Goal: Task Accomplishment & Management: Manage account settings

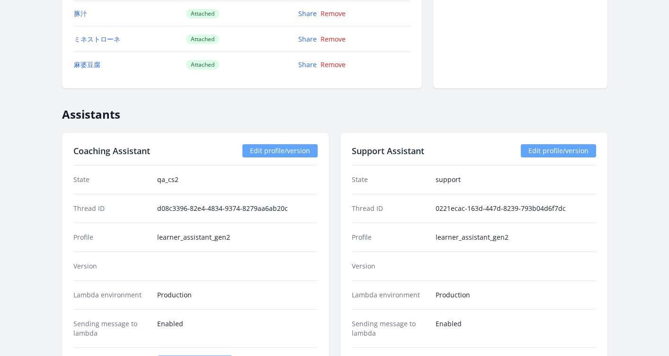
scroll to position [2018, 0]
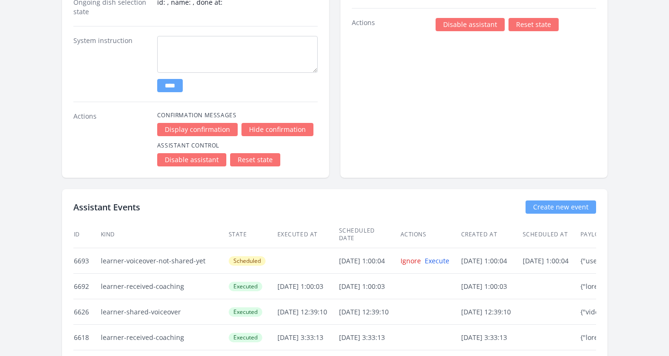
click at [451, 22] on link "Disable assistant" at bounding box center [469, 24] width 69 height 13
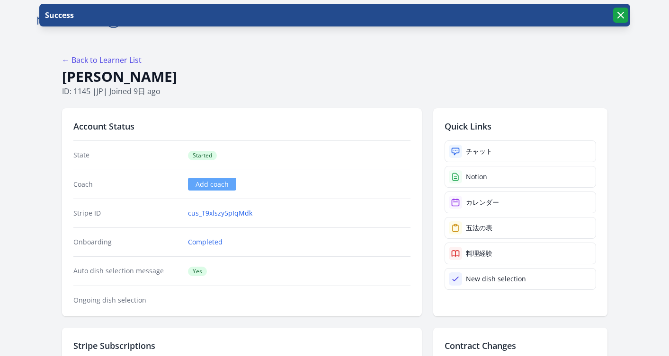
drag, startPoint x: 623, startPoint y: 19, endPoint x: 520, endPoint y: 7, distance: 103.4
click at [623, 18] on icon "button" at bounding box center [620, 14] width 11 height 11
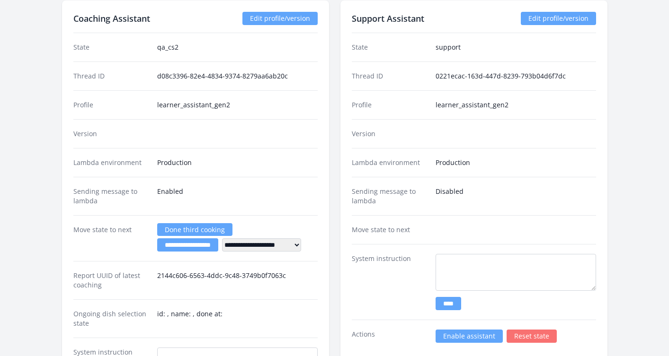
scroll to position [1745, 0]
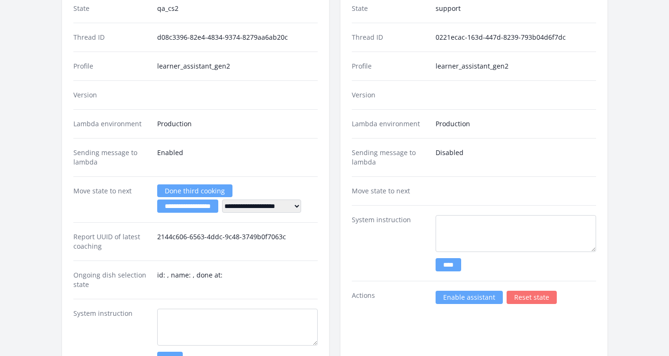
click at [475, 294] on link "Enable assistant" at bounding box center [468, 297] width 67 height 13
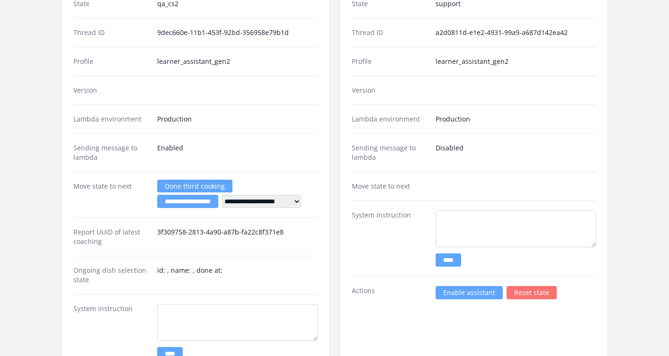
scroll to position [1414, 0]
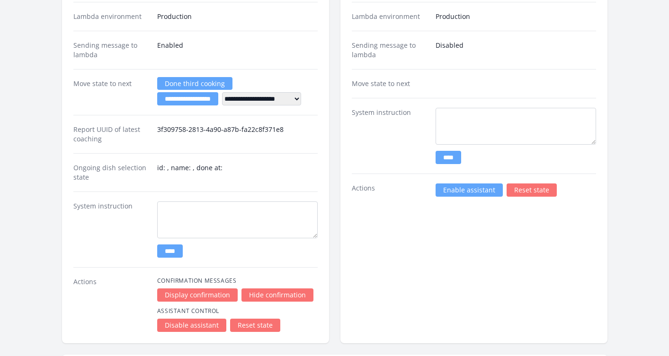
click at [456, 190] on link "Enable assistant" at bounding box center [468, 190] width 67 height 13
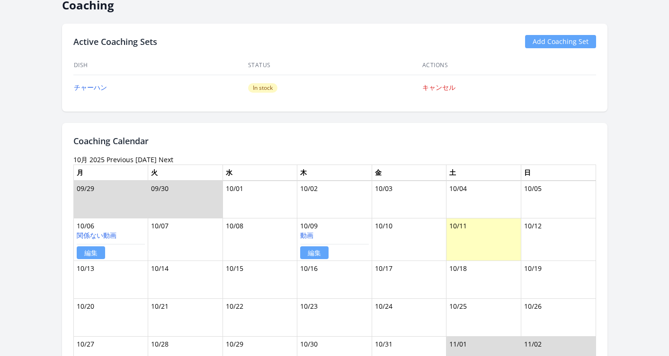
scroll to position [577, 0]
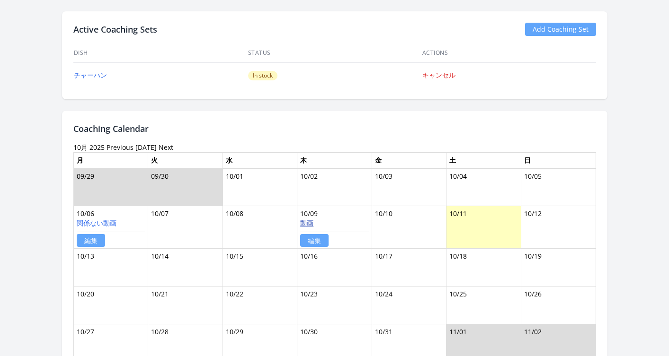
click at [309, 225] on link "動画" at bounding box center [306, 223] width 13 height 9
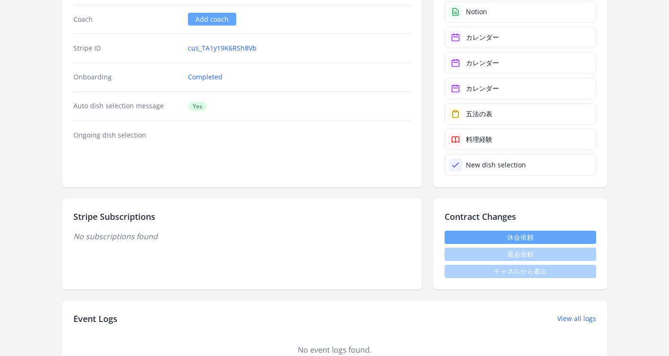
scroll to position [115, 0]
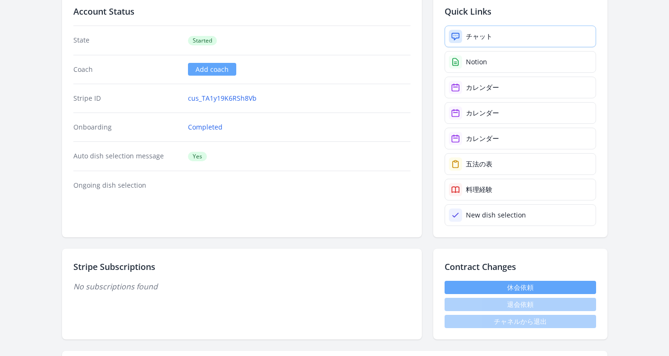
click at [468, 33] on div "チャット" at bounding box center [479, 36] width 27 height 9
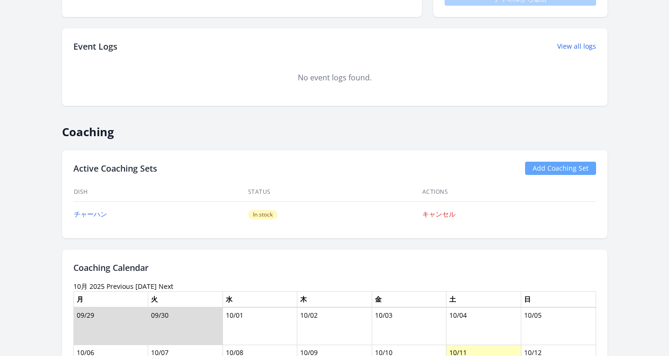
scroll to position [442, 0]
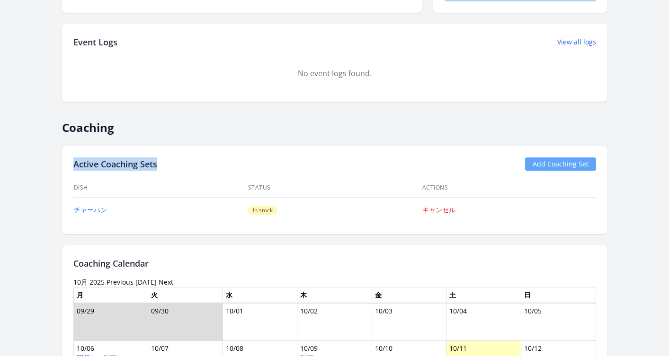
drag, startPoint x: 165, startPoint y: 164, endPoint x: 62, endPoint y: 163, distance: 102.2
click at [62, 163] on div "Active Coaching Sets Add Coaching Set Dish Status Actions チャーハン In stock キャンセル" at bounding box center [334, 190] width 545 height 88
copy h2 "Active Coaching Sets"
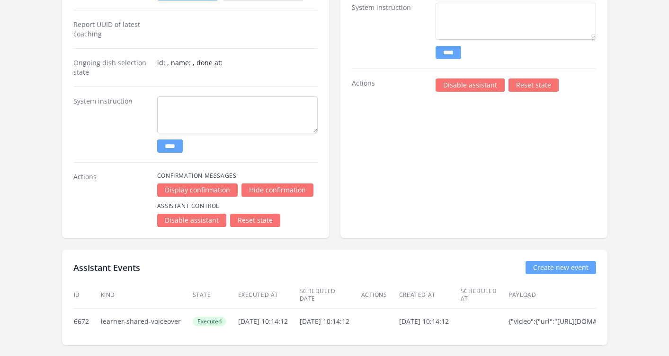
scroll to position [1561, 0]
